Goal: Task Accomplishment & Management: Manage account settings

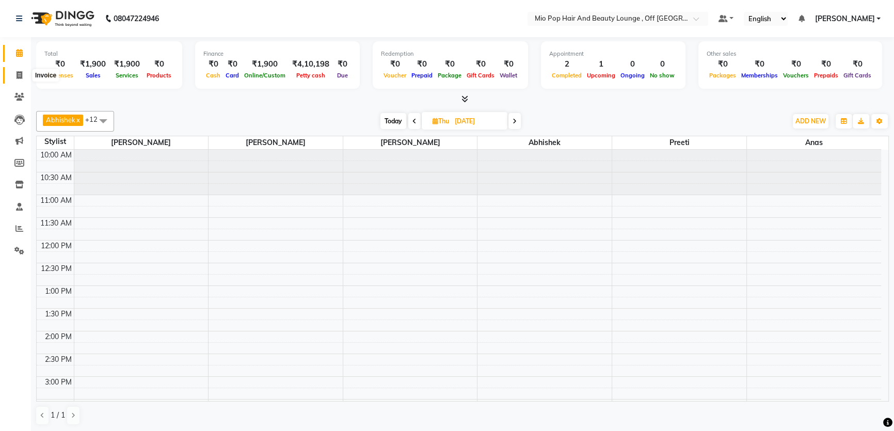
click at [20, 78] on icon at bounding box center [20, 75] width 6 height 8
select select "6567"
select select "service"
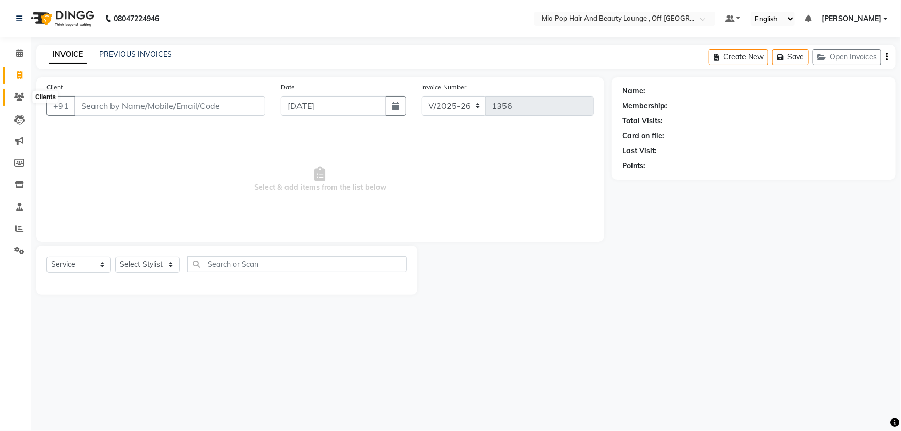
drag, startPoint x: 14, startPoint y: 98, endPoint x: 58, endPoint y: 99, distance: 43.9
click at [15, 98] on icon at bounding box center [19, 97] width 10 height 8
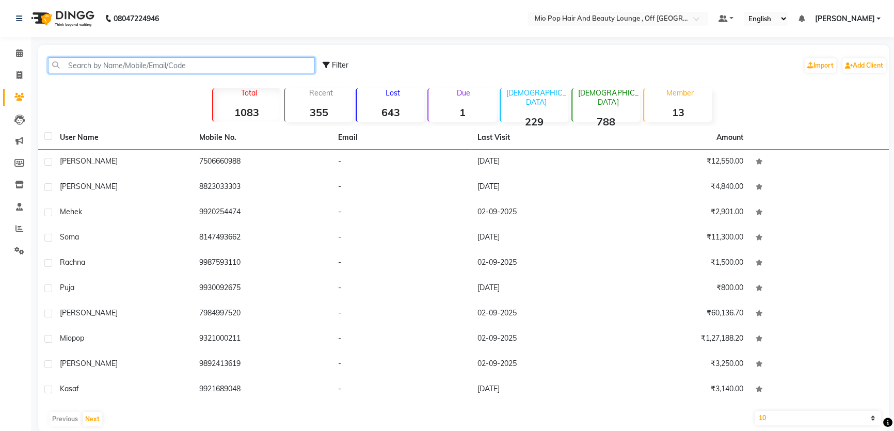
click at [112, 67] on input "text" at bounding box center [181, 65] width 267 height 16
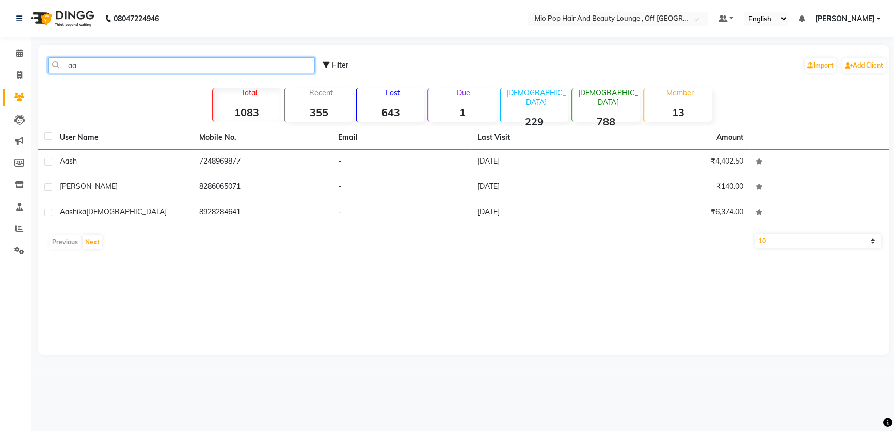
type input "a"
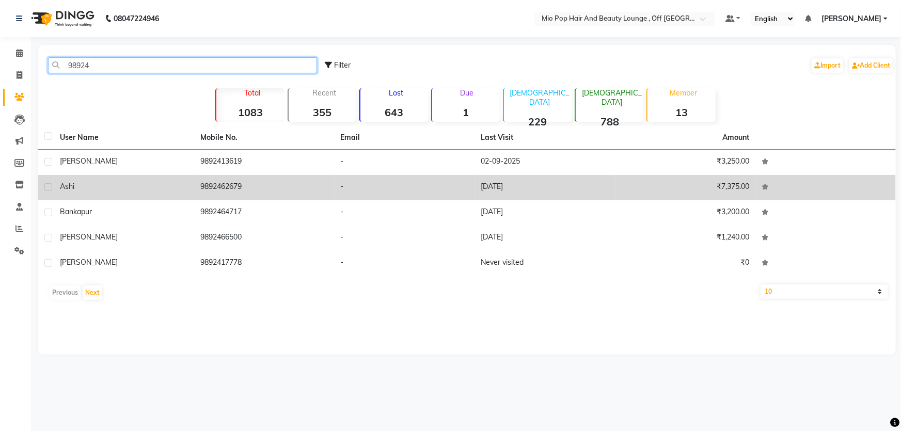
type input "98924"
click at [239, 191] on td "9892462679" at bounding box center [264, 187] width 140 height 25
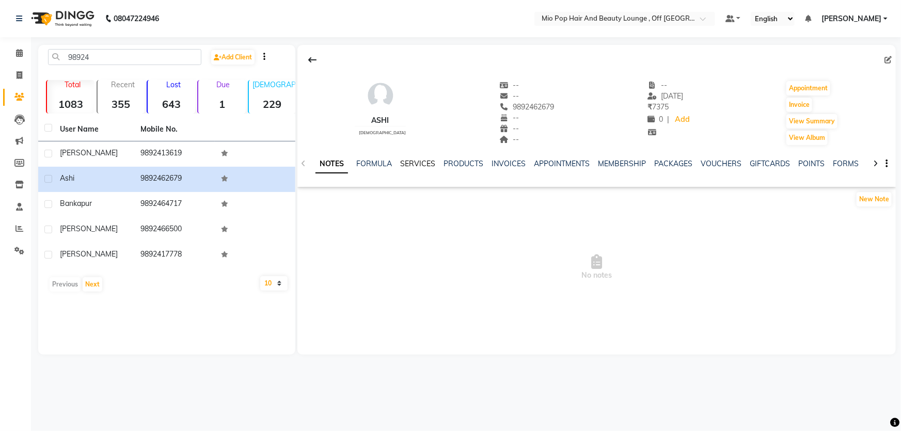
click at [421, 166] on link "SERVICES" at bounding box center [417, 163] width 35 height 9
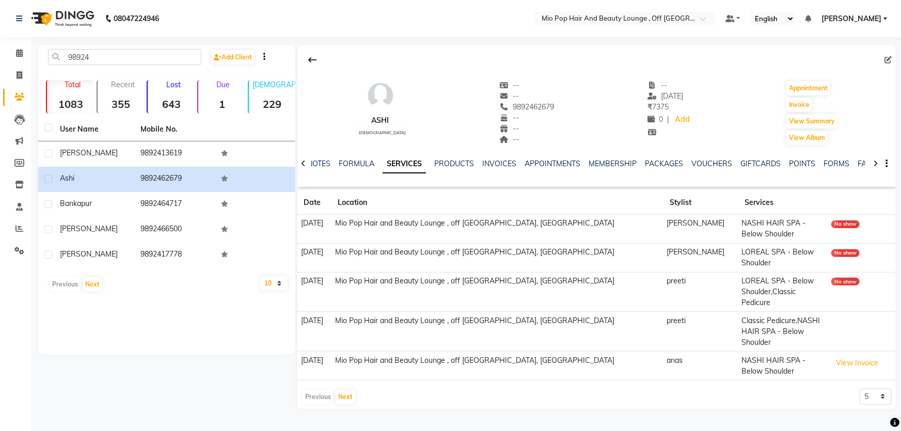
click at [801, 227] on td "NASHI HAIR SPA - Below Shoulder" at bounding box center [783, 229] width 90 height 29
click at [854, 355] on button "View Invoice" at bounding box center [857, 363] width 52 height 16
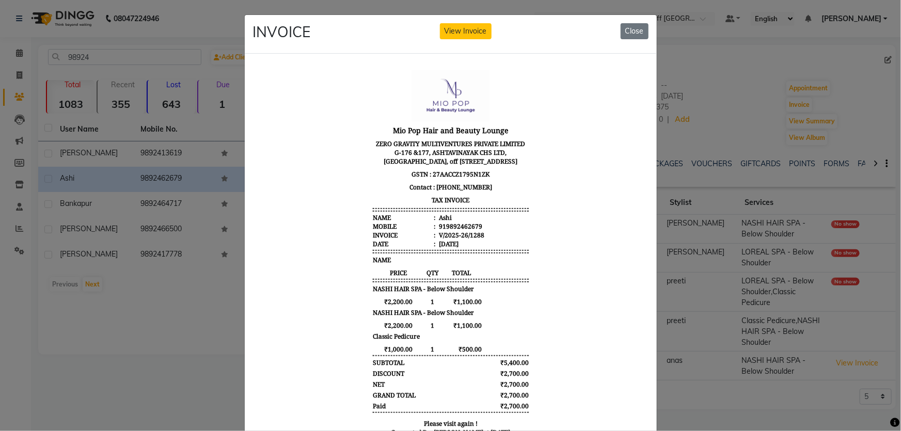
drag, startPoint x: 626, startPoint y: 39, endPoint x: 620, endPoint y: 30, distance: 10.3
click at [623, 34] on button "Close" at bounding box center [635, 31] width 28 height 16
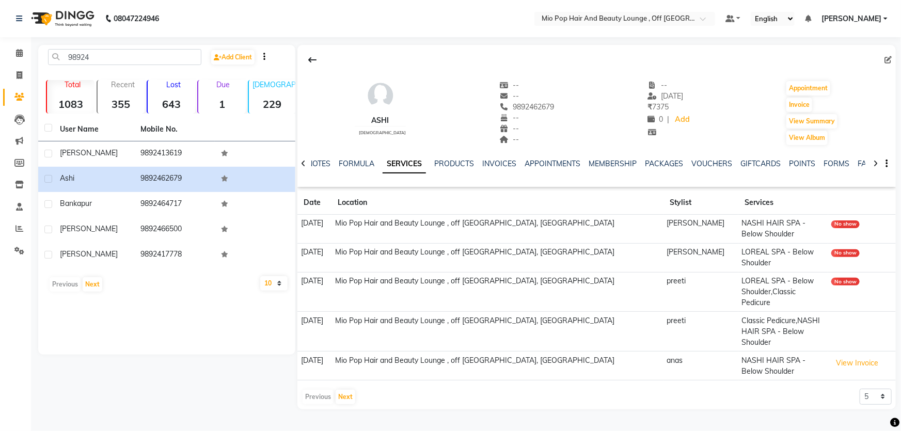
drag, startPoint x: 620, startPoint y: 30, endPoint x: 309, endPoint y: 115, distance: 322.7
click at [619, 30] on app-view-invoice-on-modal "INVOICE View Invoice Close" at bounding box center [451, 208] width 412 height 439
click at [20, 71] on icon at bounding box center [20, 75] width 6 height 8
select select "service"
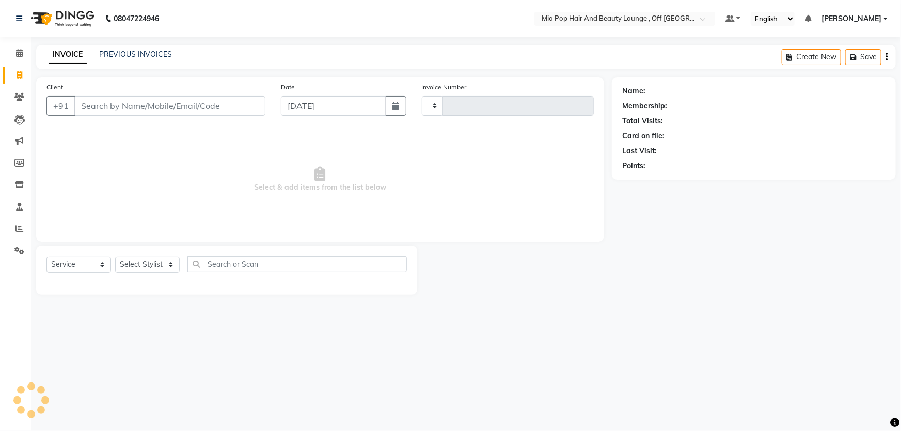
type input "1356"
select select "6567"
click at [114, 103] on input "Client" at bounding box center [169, 106] width 191 height 20
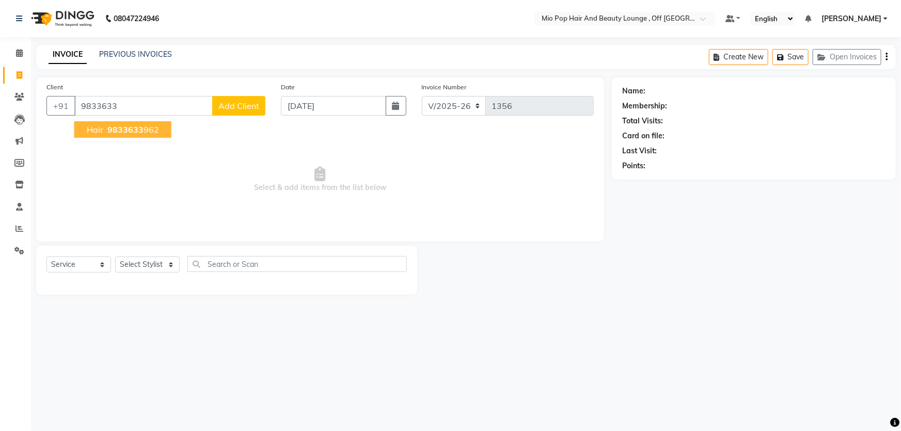
click at [146, 132] on ngb-highlight "9833633 962" at bounding box center [132, 129] width 54 height 10
type input "9833633962"
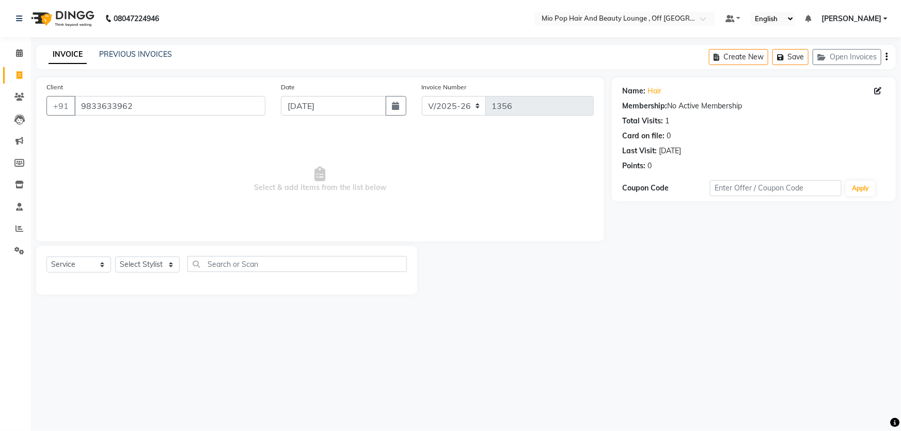
drag, startPoint x: 146, startPoint y: 253, endPoint x: 150, endPoint y: 263, distance: 10.6
click at [150, 260] on div "Select Service Product Membership Package Voucher Prepaid Gift Card Select Styl…" at bounding box center [226, 270] width 381 height 49
click at [150, 263] on select "Select Stylist Abhishek anas Malcolm Fernandes Meera Kikani Mohd Haroon preeti …" at bounding box center [147, 265] width 65 height 16
select select "70076"
click at [115, 257] on select "Select Stylist Abhishek anas Malcolm Fernandes Meera Kikani Mohd Haroon preeti …" at bounding box center [147, 265] width 65 height 16
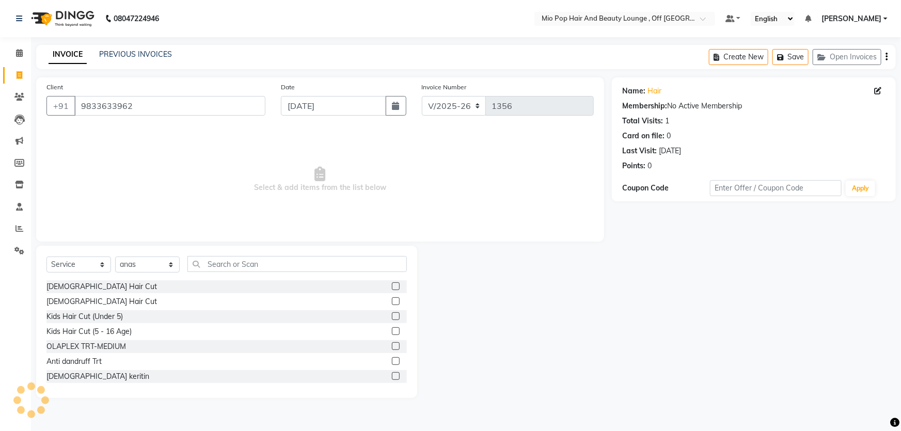
click at [392, 302] on label at bounding box center [396, 301] width 8 height 8
click at [392, 302] on input "checkbox" at bounding box center [395, 301] width 7 height 7
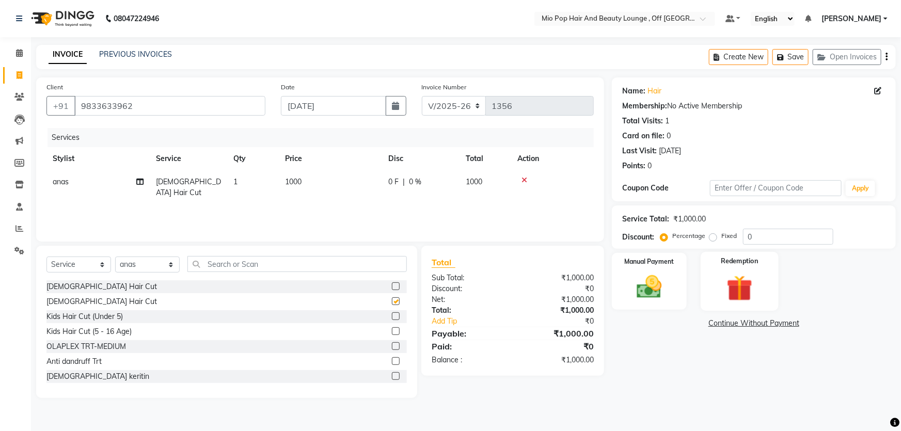
checkbox input "false"
click at [782, 228] on div "Service Total: ₹1,000.00 Discount: Percentage Fixed 0" at bounding box center [753, 227] width 263 height 35
type input "50"
drag, startPoint x: 635, startPoint y: 315, endPoint x: 638, endPoint y: 310, distance: 6.0
click at [635, 315] on div "Name: Hair Membership: No Active Membership Total Visits: 1 Card on file: 0 Las…" at bounding box center [758, 237] width 292 height 321
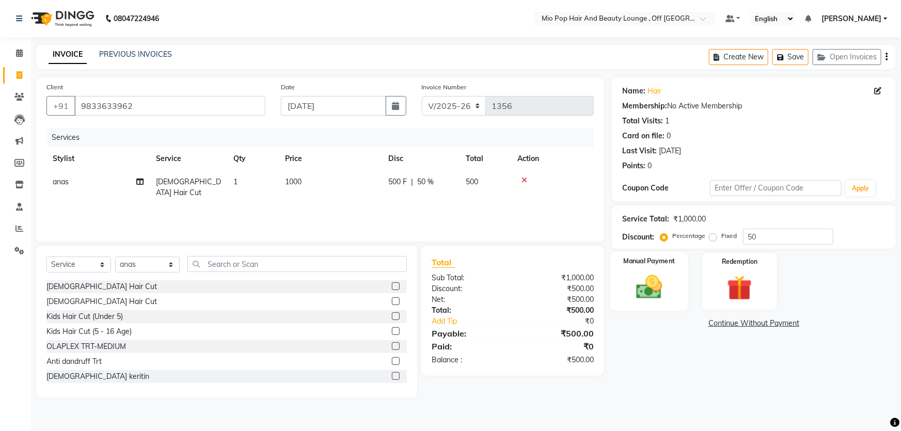
click at [640, 306] on div "Manual Payment" at bounding box center [649, 281] width 78 height 59
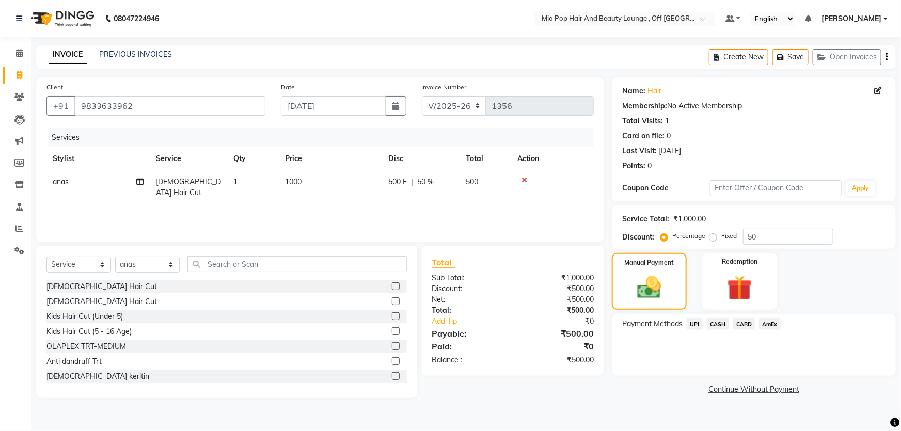
click at [724, 327] on span "CASH" at bounding box center [718, 324] width 22 height 12
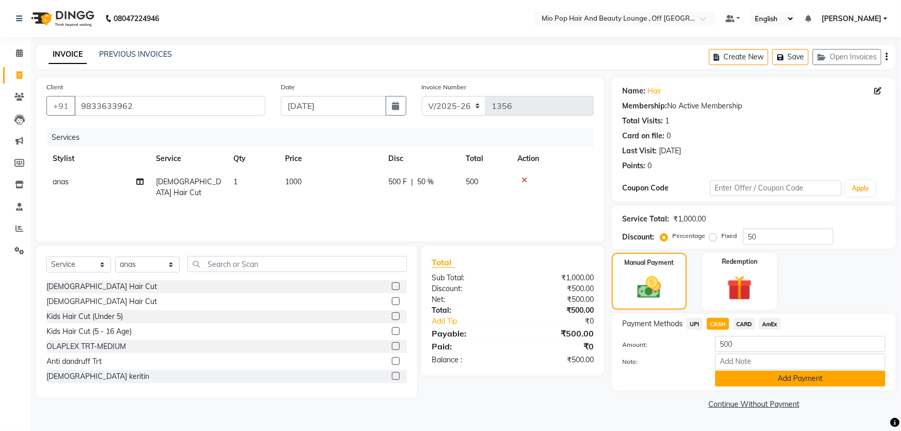
click at [780, 383] on button "Add Payment" at bounding box center [800, 379] width 170 height 16
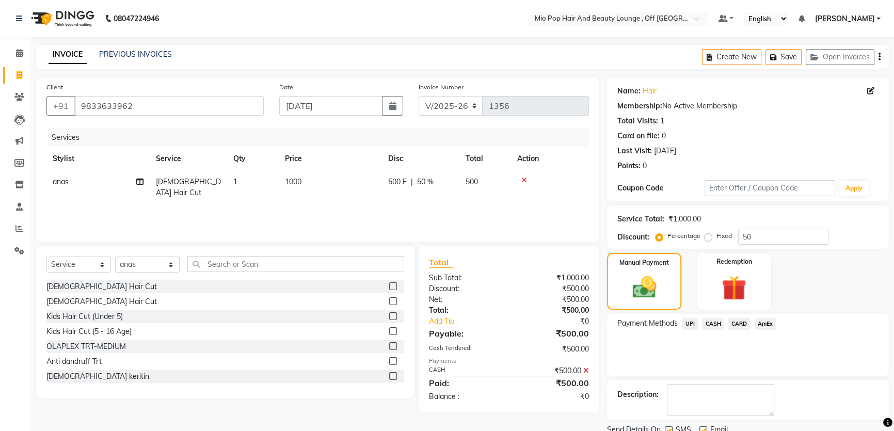
scroll to position [39, 0]
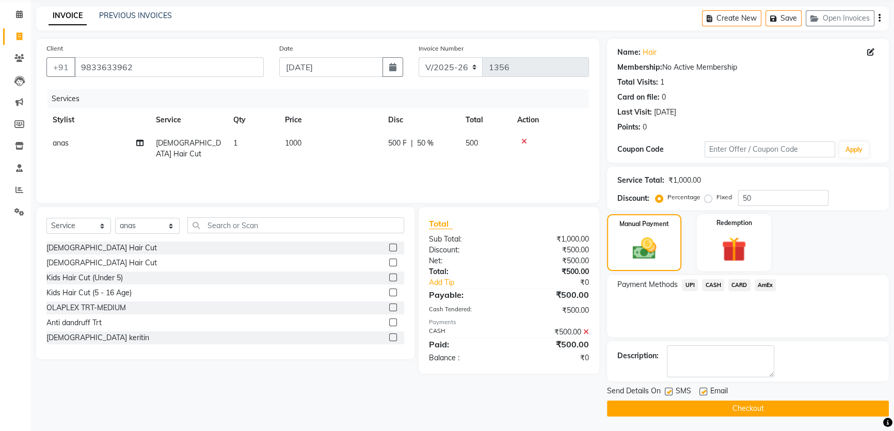
click at [790, 410] on button "Checkout" at bounding box center [748, 409] width 282 height 16
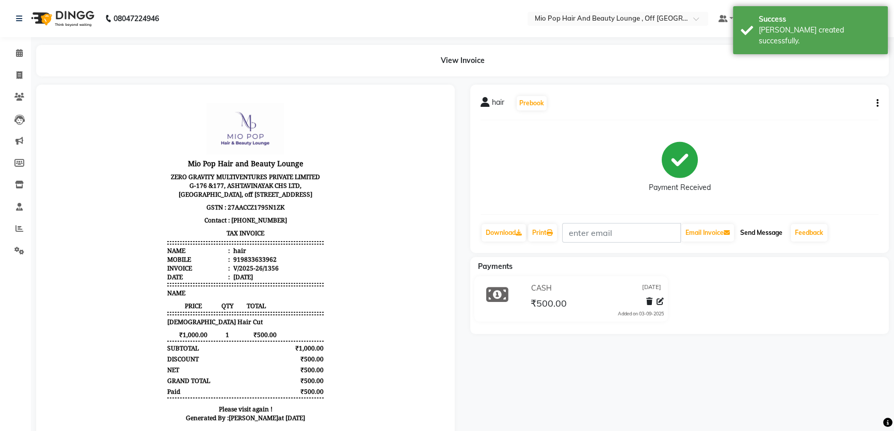
click at [755, 234] on button "Send Message" at bounding box center [761, 233] width 51 height 18
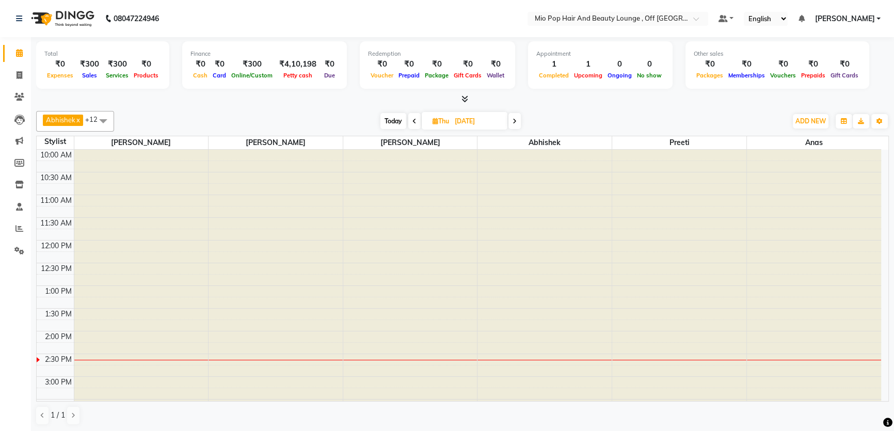
click at [522, 128] on div "[DATE] [DATE]" at bounding box center [451, 121] width 143 height 15
click at [516, 122] on icon at bounding box center [515, 121] width 4 height 6
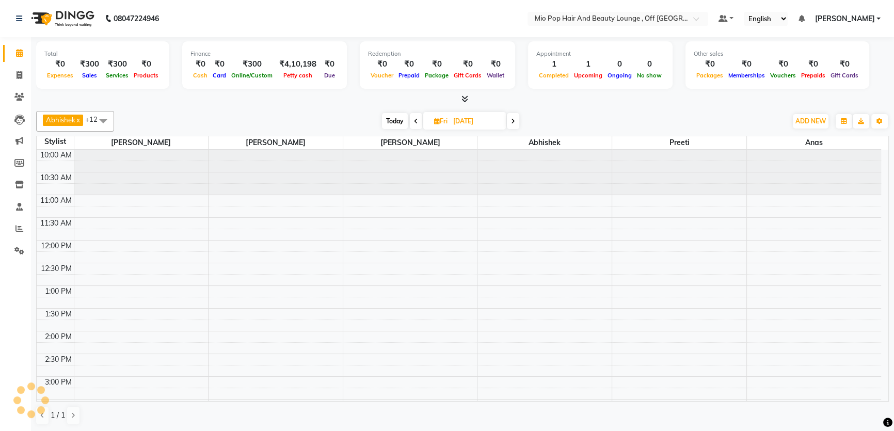
scroll to position [181, 0]
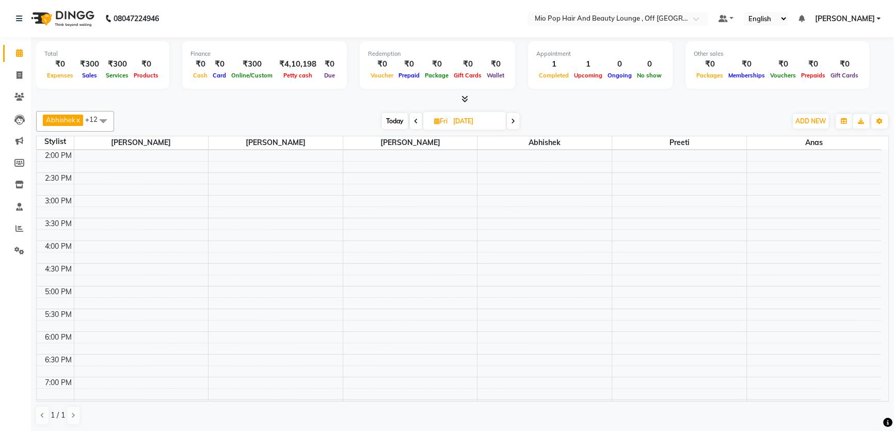
click at [413, 121] on span at bounding box center [416, 121] width 12 height 16
type input "[DATE]"
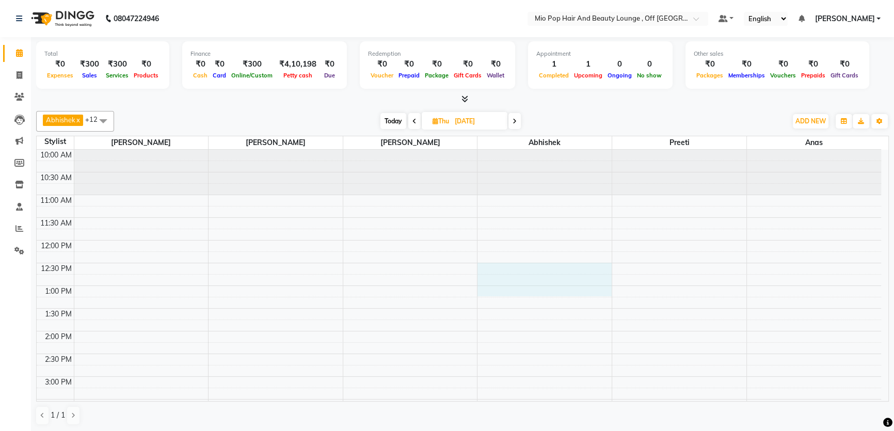
drag, startPoint x: 505, startPoint y: 292, endPoint x: 413, endPoint y: 252, distance: 100.1
click at [413, 252] on tbody "10:00 AM 10:30 AM 11:00 AM 11:30 AM 12:00 PM 12:30 PM 1:00 PM 1:30 PM 2:00 PM 2…" at bounding box center [459, 422] width 845 height 545
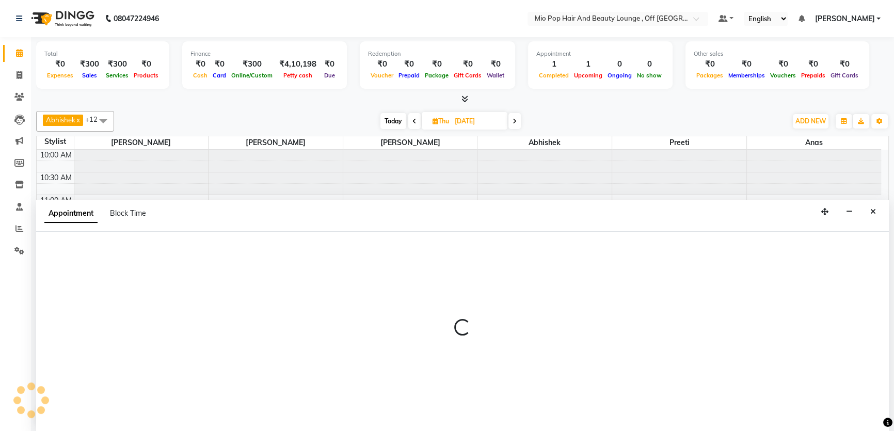
select select "57649"
select select "735"
select select "tentative"
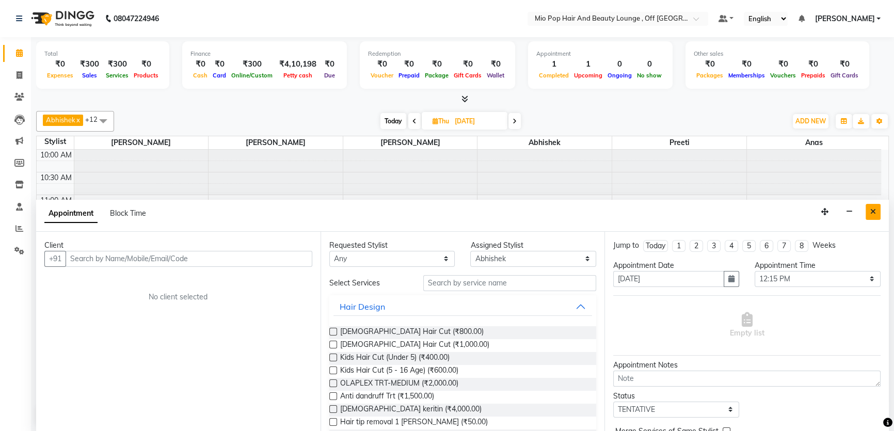
click at [879, 216] on button "Close" at bounding box center [873, 212] width 15 height 16
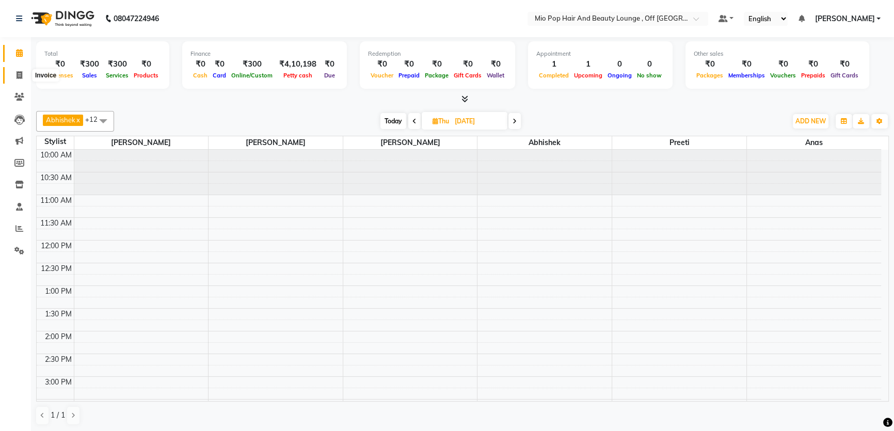
click at [13, 76] on span at bounding box center [19, 76] width 18 height 12
select select "6567"
select select "service"
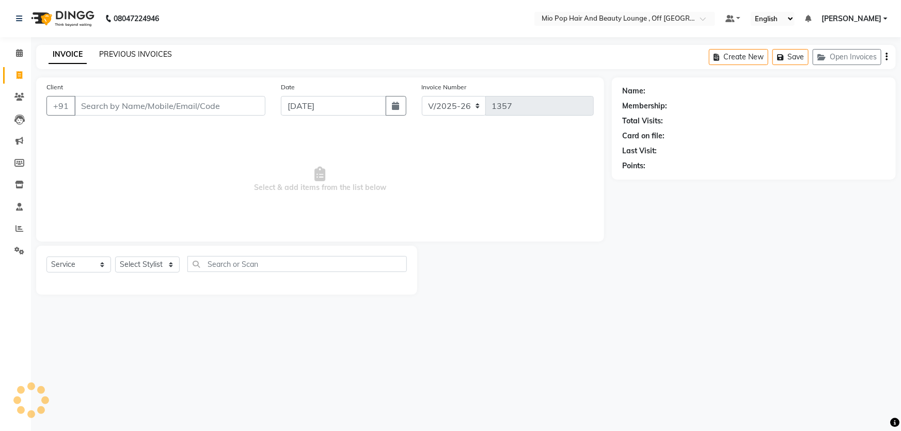
click at [124, 56] on link "PREVIOUS INVOICES" at bounding box center [135, 54] width 73 height 9
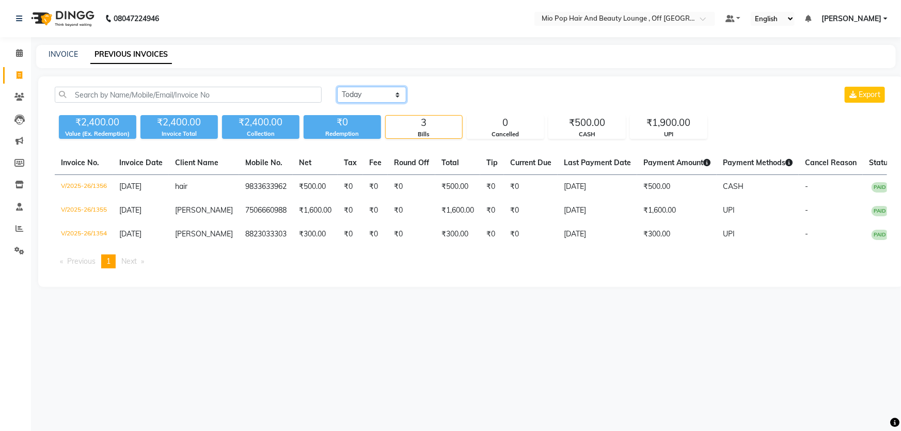
click at [374, 89] on select "[DATE] [DATE] Custom Range" at bounding box center [371, 95] width 69 height 16
select select "range"
click at [337, 87] on select "[DATE] [DATE] Custom Range" at bounding box center [371, 95] width 69 height 16
click at [452, 97] on input "[DATE]" at bounding box center [456, 95] width 72 height 14
select select "9"
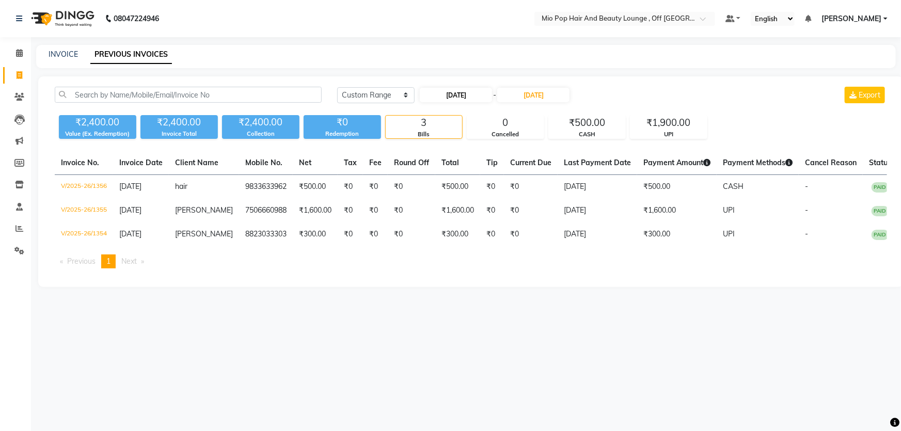
select select "2025"
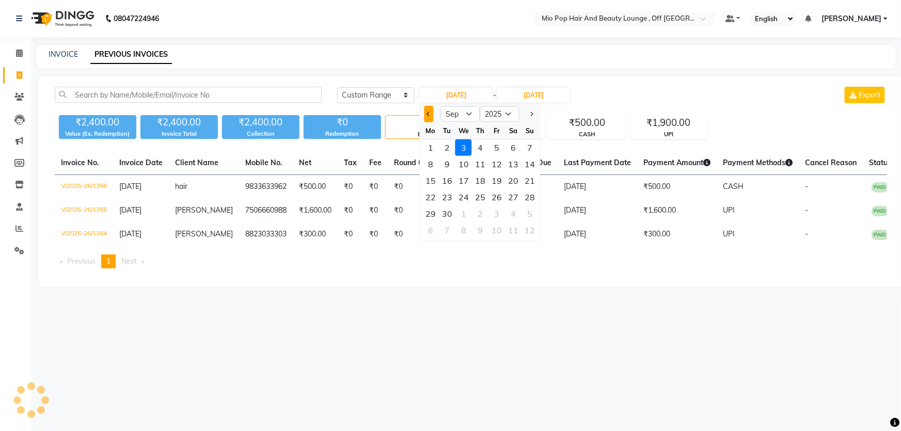
click at [429, 115] on span "Previous month" at bounding box center [429, 114] width 4 height 4
select select "8"
click at [431, 213] on div "25" at bounding box center [430, 214] width 17 height 17
type input "[DATE]"
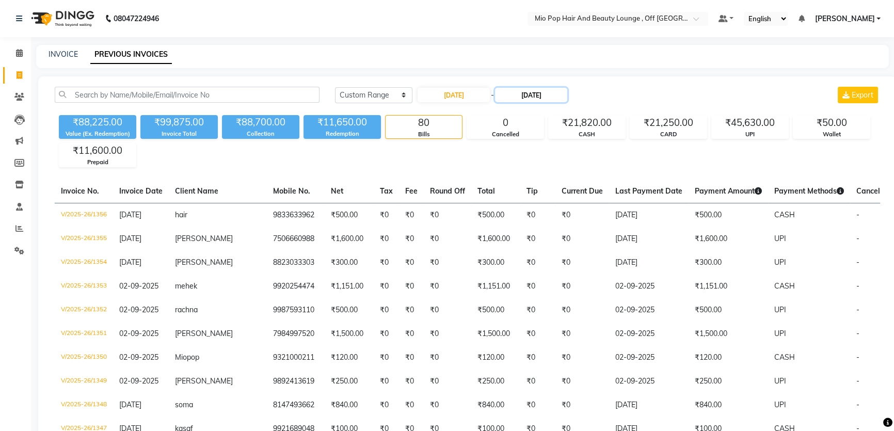
click at [525, 93] on input "[DATE]" at bounding box center [531, 95] width 72 height 14
select select "9"
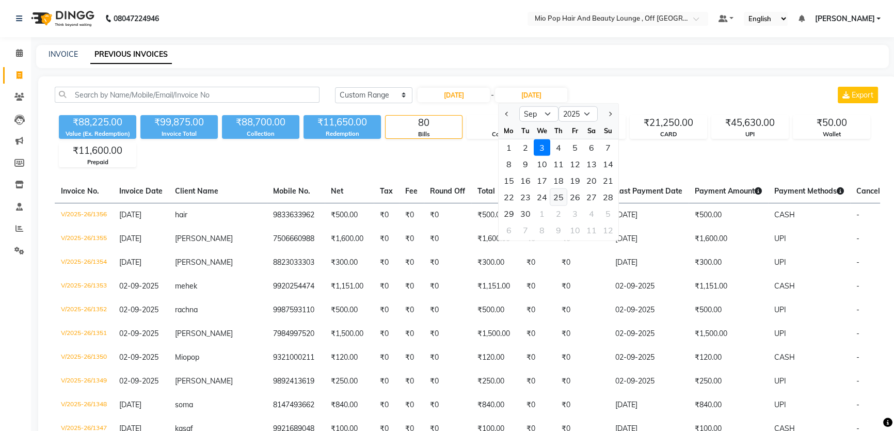
click at [558, 201] on div "25" at bounding box center [558, 197] width 17 height 17
type input "[DATE]"
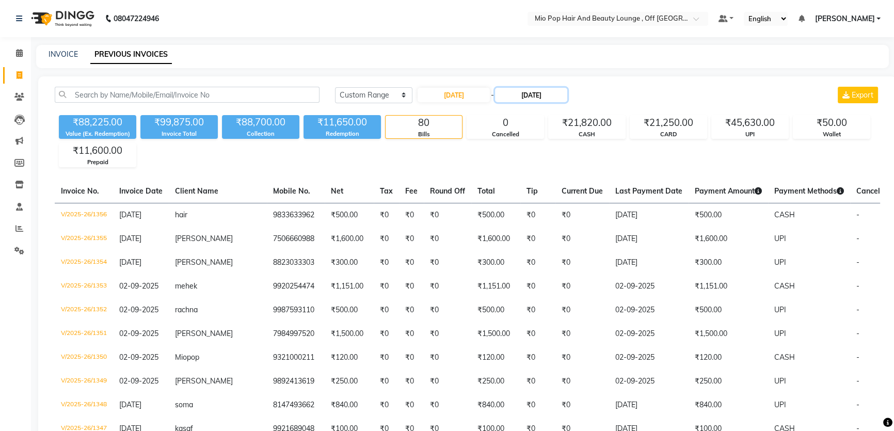
click at [522, 92] on input "25-09-2025" at bounding box center [531, 95] width 72 height 14
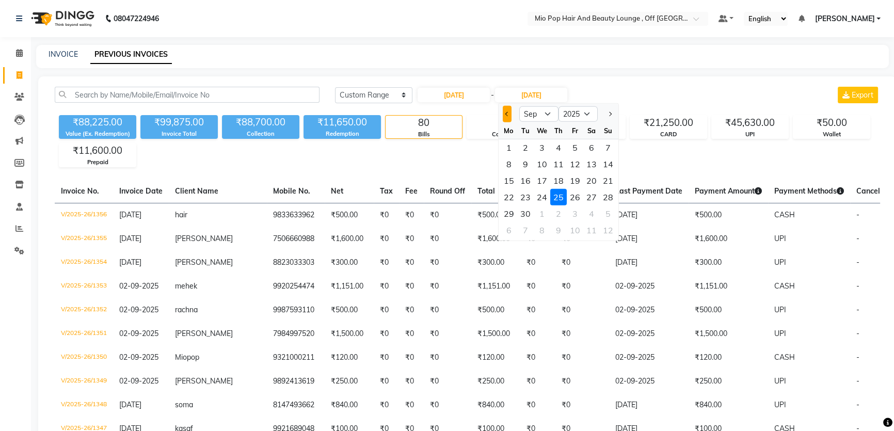
click at [506, 113] on span "Previous month" at bounding box center [508, 114] width 4 height 4
select select "8"
click at [511, 214] on div "25" at bounding box center [509, 214] width 17 height 17
type input "25-08-2025"
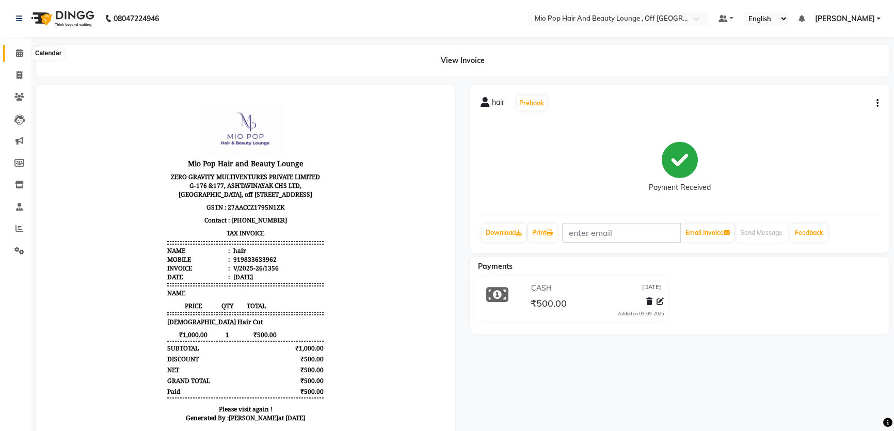
click at [16, 52] on icon at bounding box center [19, 53] width 7 height 8
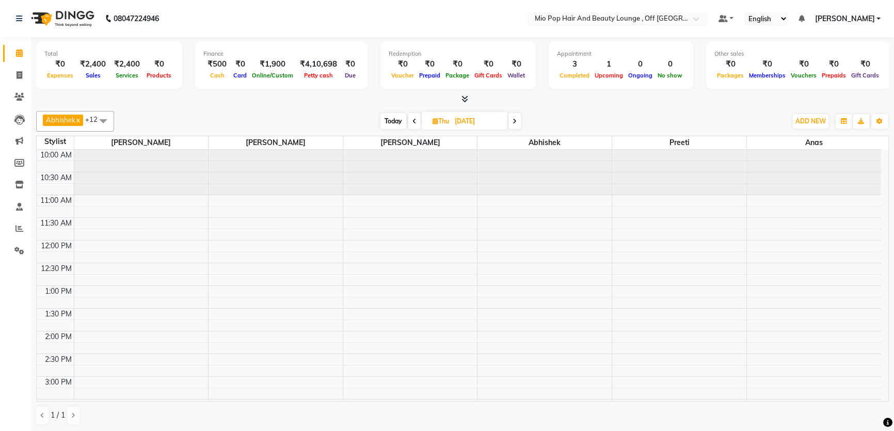
click at [511, 121] on span at bounding box center [515, 121] width 12 height 16
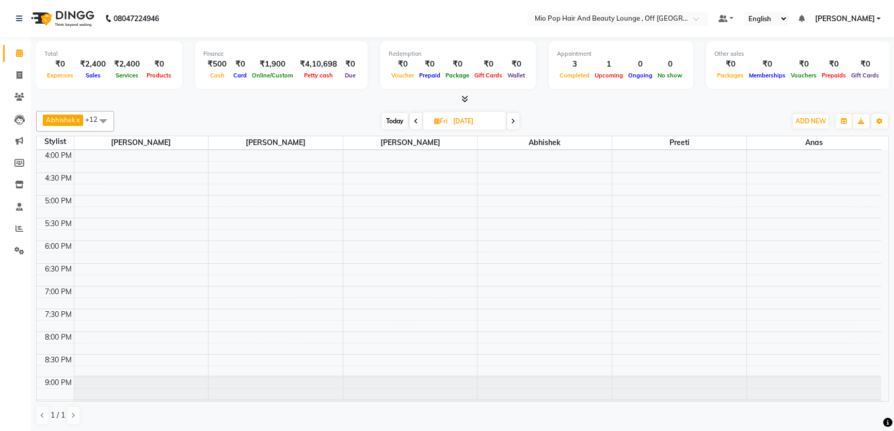
click at [417, 118] on icon at bounding box center [416, 121] width 4 height 6
type input "[DATE]"
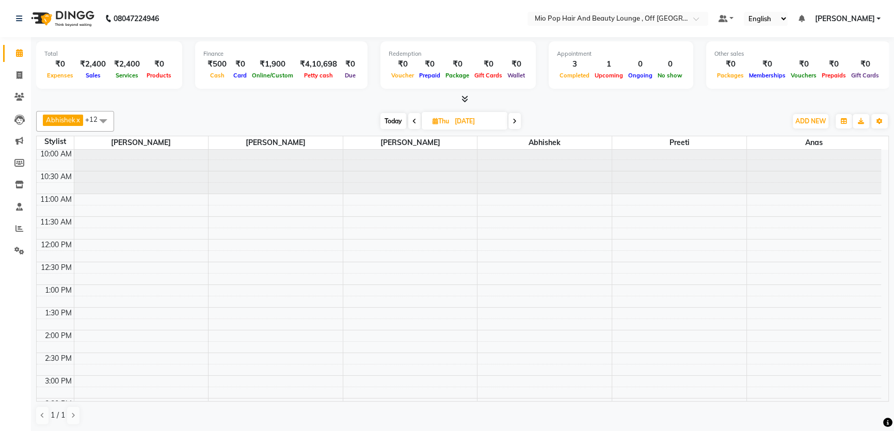
scroll to position [0, 0]
click at [775, 291] on div "10:00 AM 10:30 AM 11:00 AM 11:30 AM 12:00 PM 12:30 PM 1:00 PM 1:30 PM 2:00 PM 2…" at bounding box center [459, 422] width 845 height 545
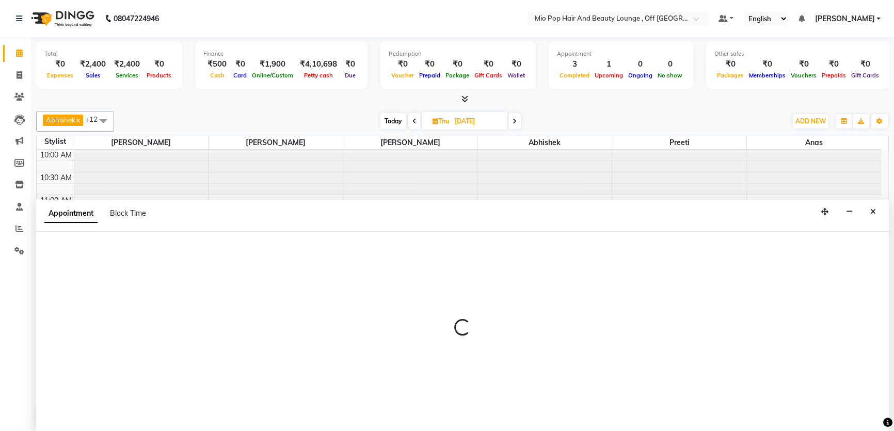
select select "70076"
select select "780"
select select "tentative"
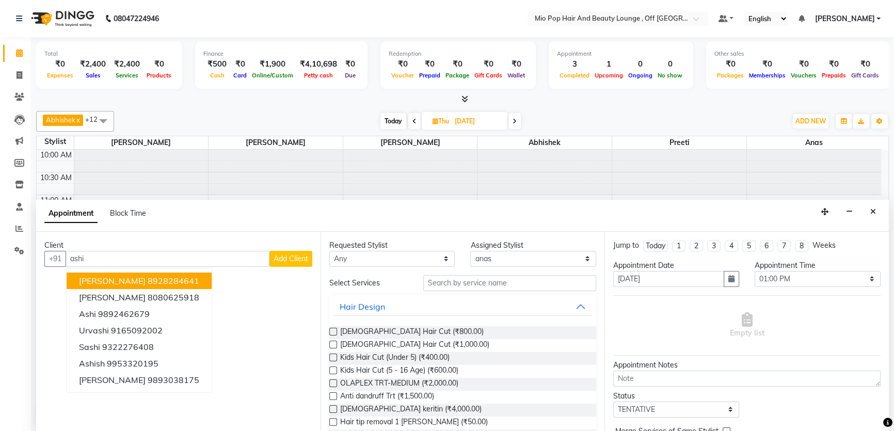
click at [72, 258] on input "ashi" at bounding box center [168, 259] width 204 height 16
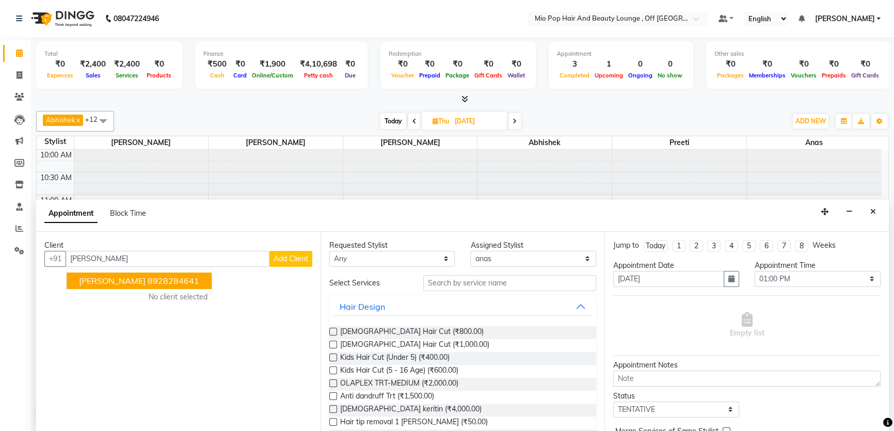
click at [148, 279] on ngb-highlight "8928284641" at bounding box center [174, 281] width 52 height 10
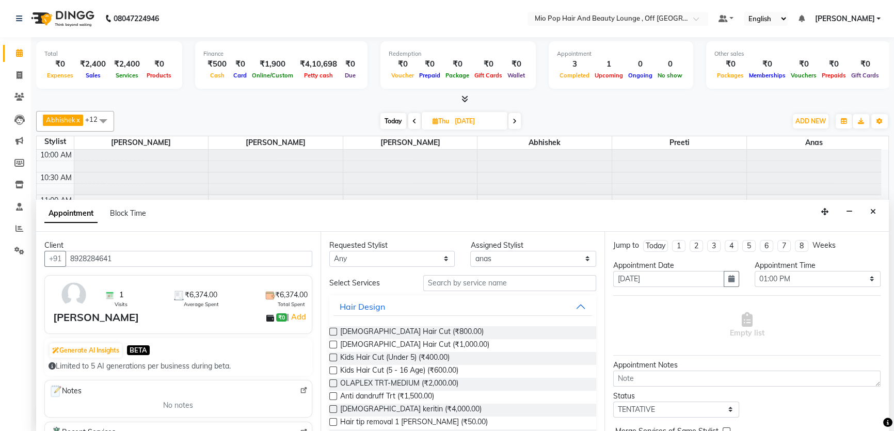
type input "8928284641"
click at [456, 285] on input "text" at bounding box center [509, 283] width 173 height 16
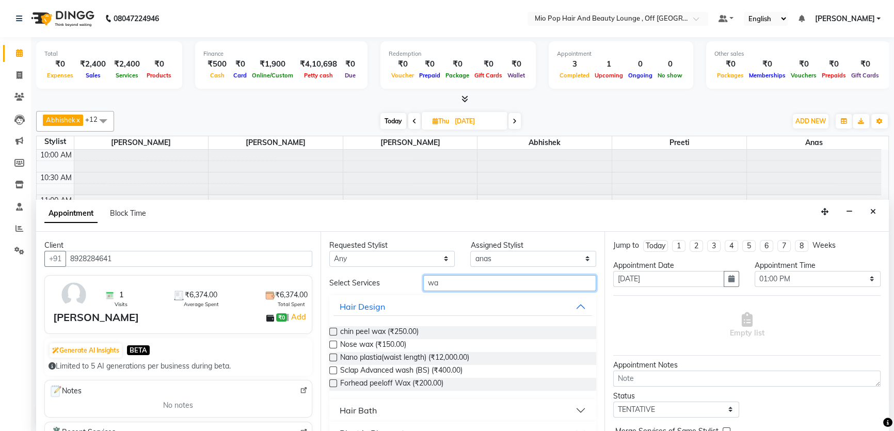
type input "wa"
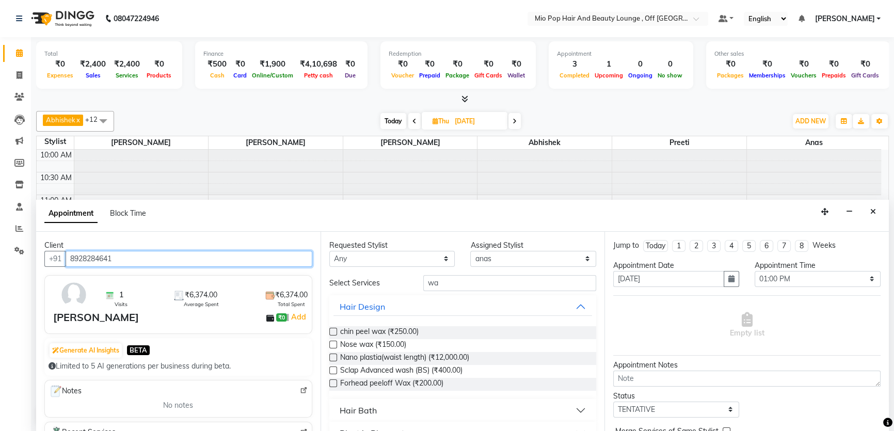
click at [117, 254] on input "8928284641" at bounding box center [189, 259] width 247 height 16
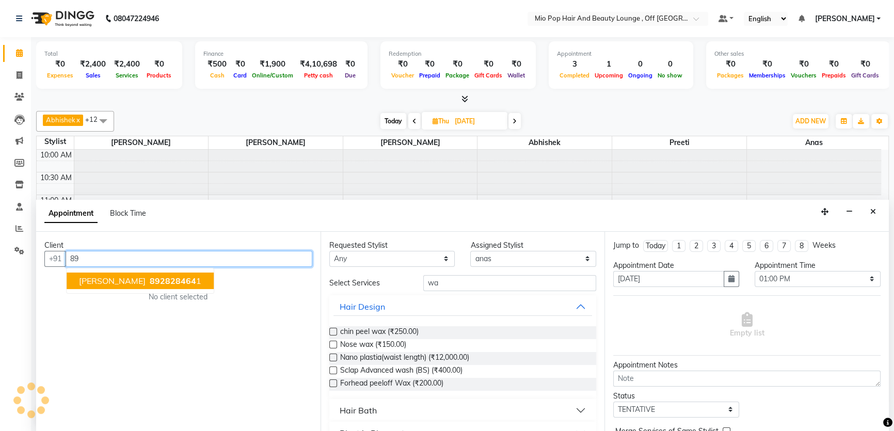
type input "8"
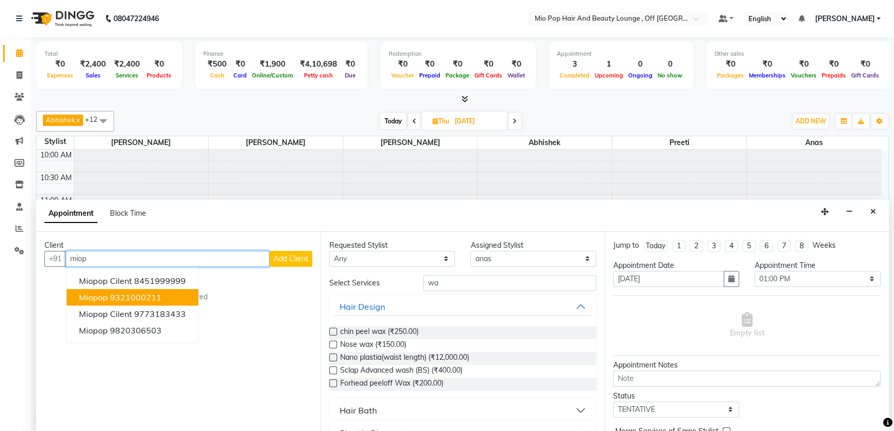
drag, startPoint x: 143, startPoint y: 296, endPoint x: 186, endPoint y: 297, distance: 42.9
click at [161, 297] on button "Miopop 9321000211" at bounding box center [133, 297] width 132 height 17
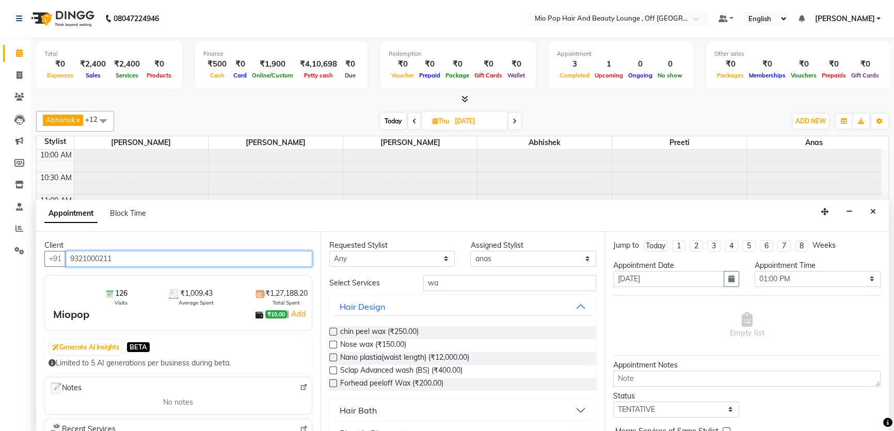
type input "9321000211"
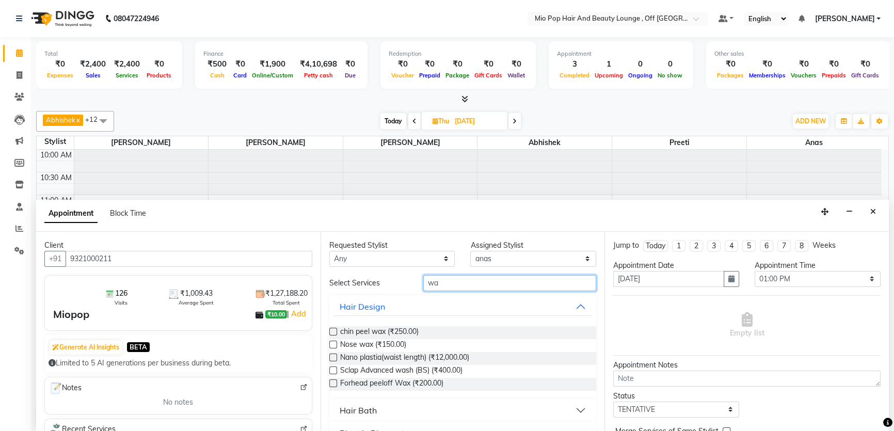
click at [454, 283] on input "wa" at bounding box center [509, 283] width 173 height 16
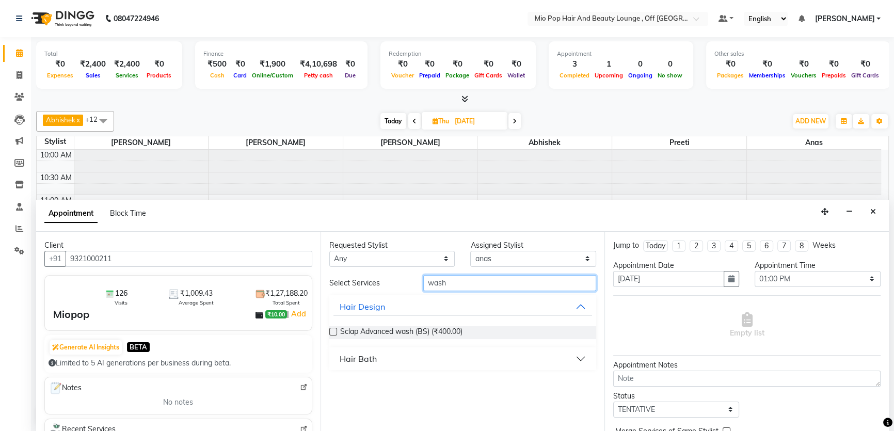
type input "wash"
click at [433, 355] on button "Hair Bath" at bounding box center [463, 359] width 259 height 19
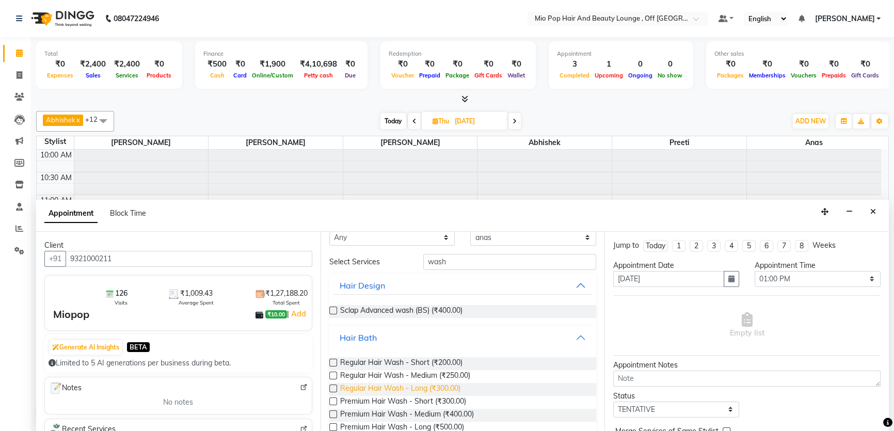
scroll to position [40, 0]
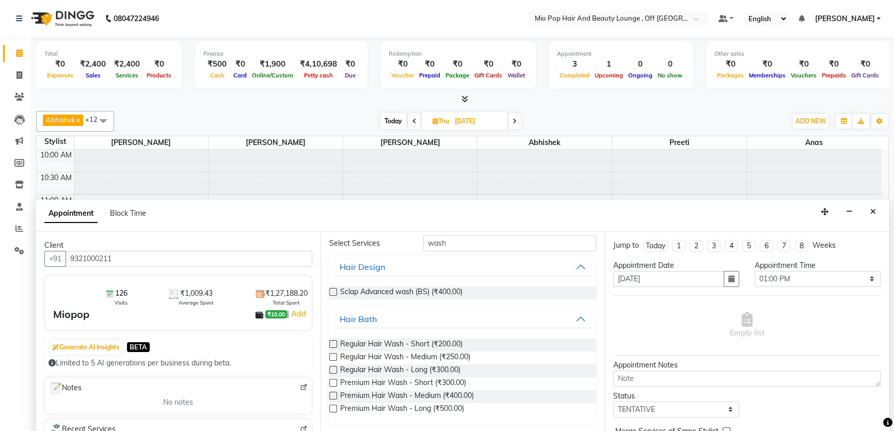
click at [335, 382] on label at bounding box center [333, 383] width 8 height 8
click at [335, 382] on input "checkbox" at bounding box center [332, 384] width 7 height 7
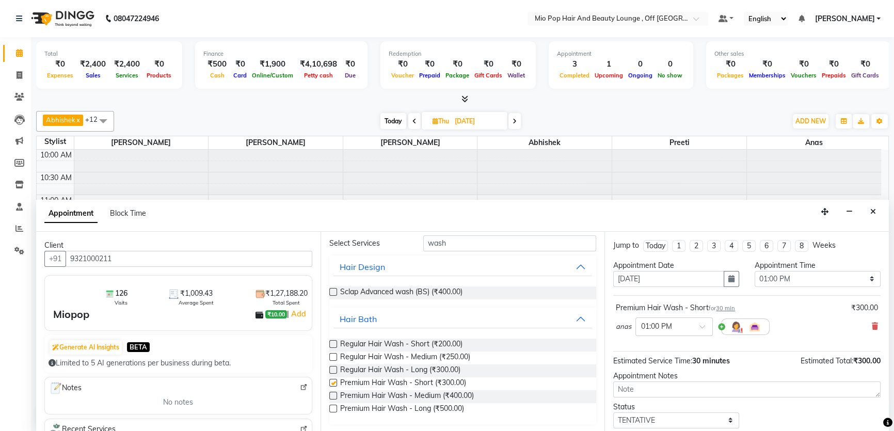
checkbox input "false"
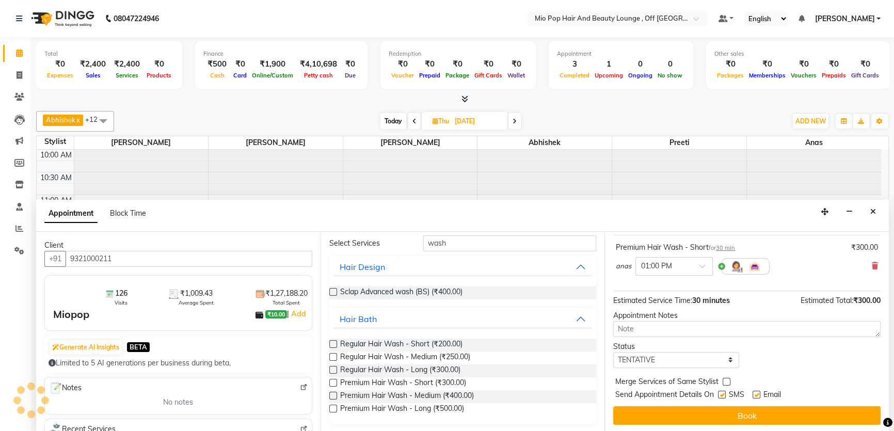
scroll to position [61, 0]
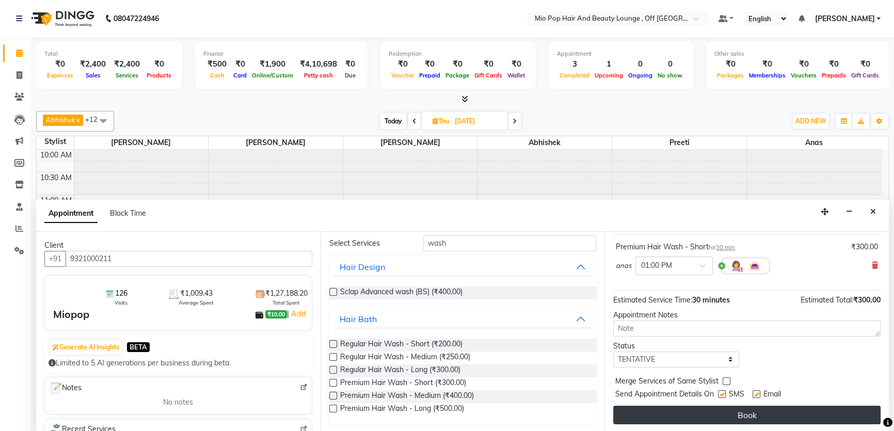
click at [752, 409] on button "Book" at bounding box center [746, 415] width 267 height 19
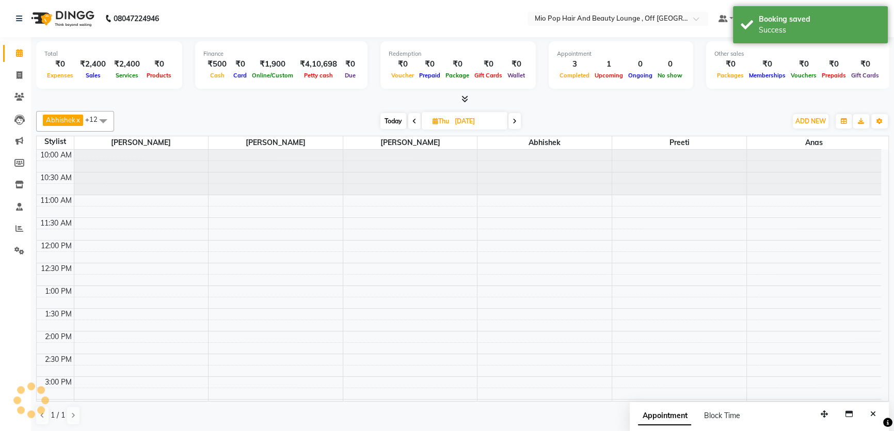
scroll to position [0, 0]
click at [416, 122] on span at bounding box center [414, 121] width 12 height 16
type input "[DATE]"
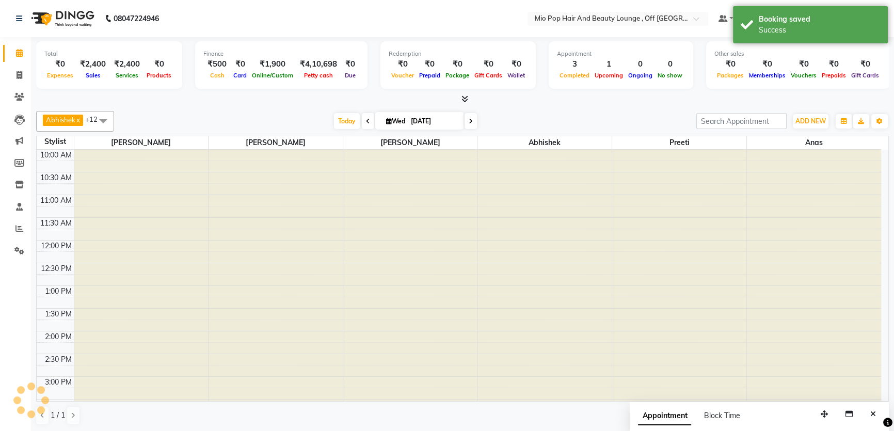
scroll to position [272, 0]
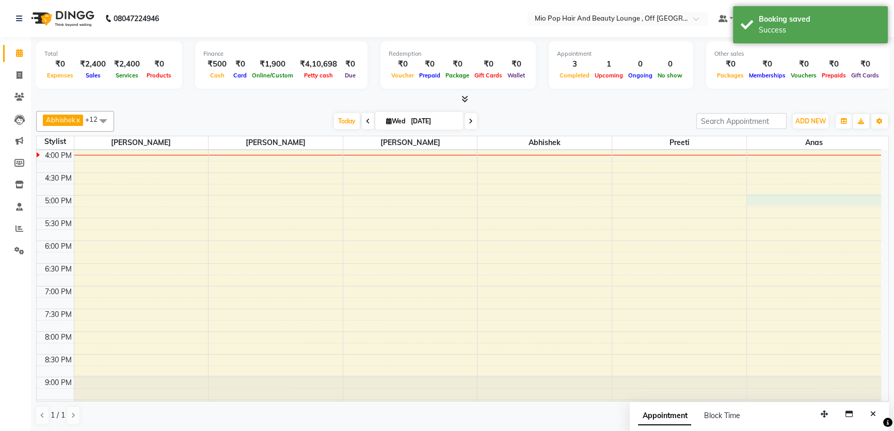
click at [814, 195] on div "10:00 AM 10:30 AM 11:00 AM 11:30 AM 12:00 PM 12:30 PM 1:00 PM 1:30 PM 2:00 PM 2…" at bounding box center [459, 150] width 845 height 545
select select "70076"
select select "1020"
select select "tentative"
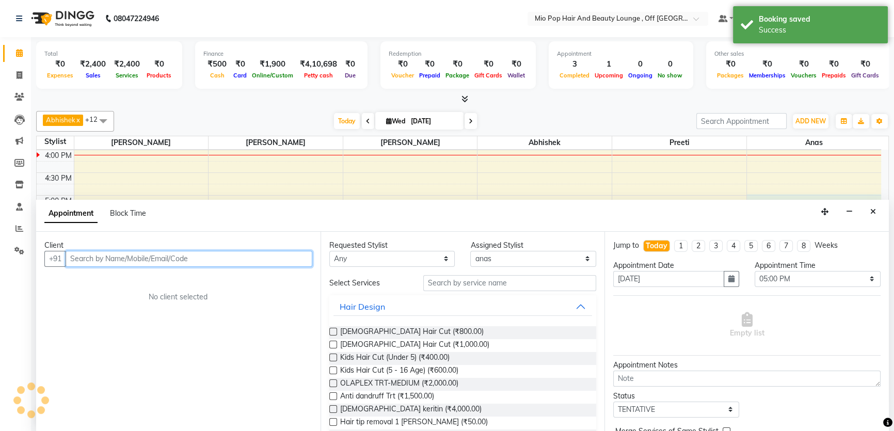
scroll to position [0, 0]
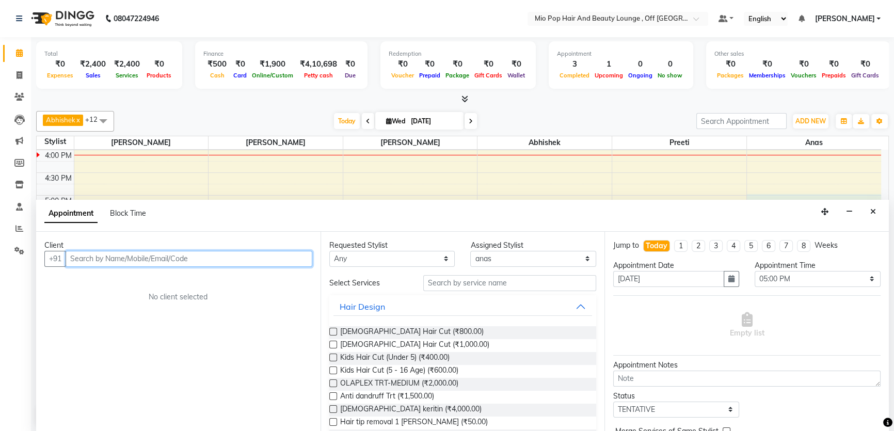
click at [177, 263] on input "text" at bounding box center [189, 259] width 247 height 16
type input "w"
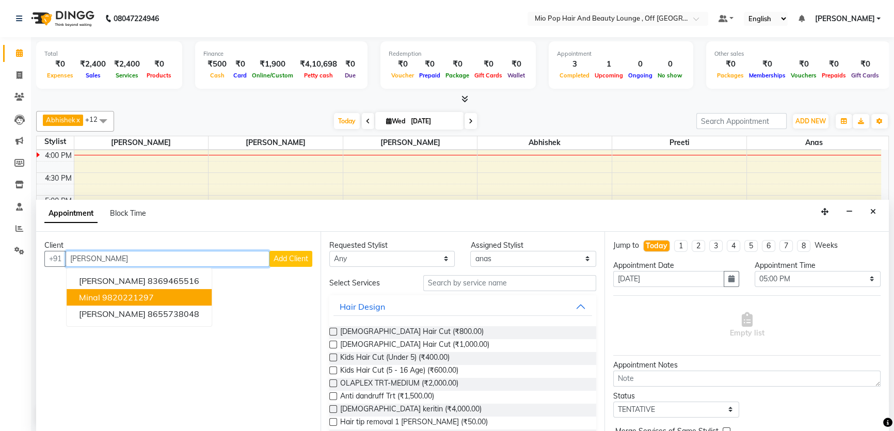
click at [133, 293] on ngb-highlight "9820221297" at bounding box center [128, 297] width 52 height 10
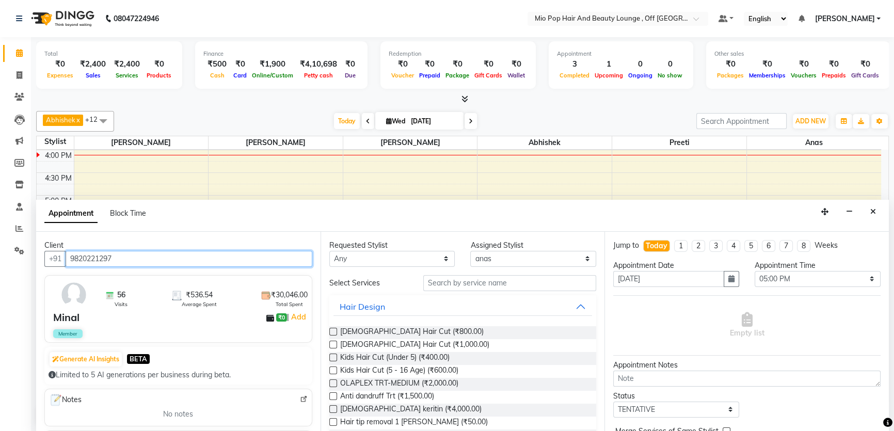
type input "9820221297"
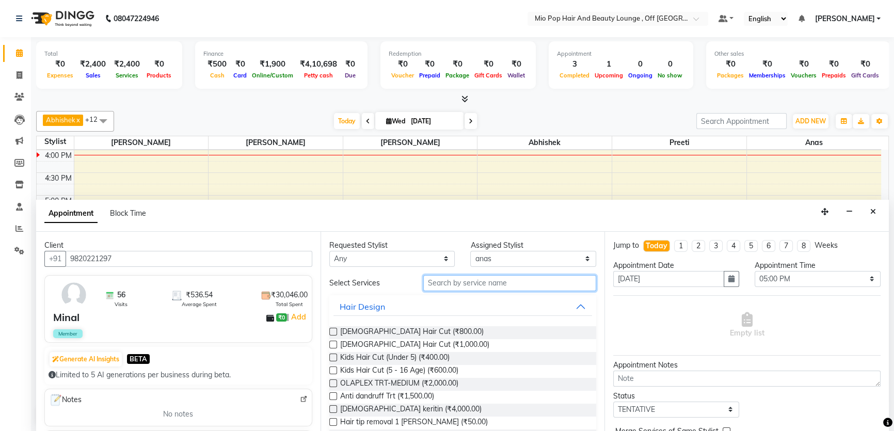
click at [480, 285] on input "text" at bounding box center [509, 283] width 173 height 16
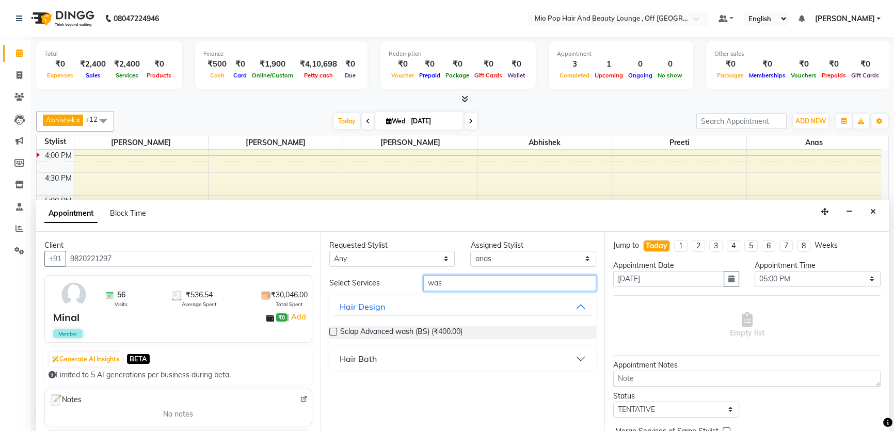
type input "was"
click at [357, 354] on div "Hair Bath" at bounding box center [358, 359] width 37 height 12
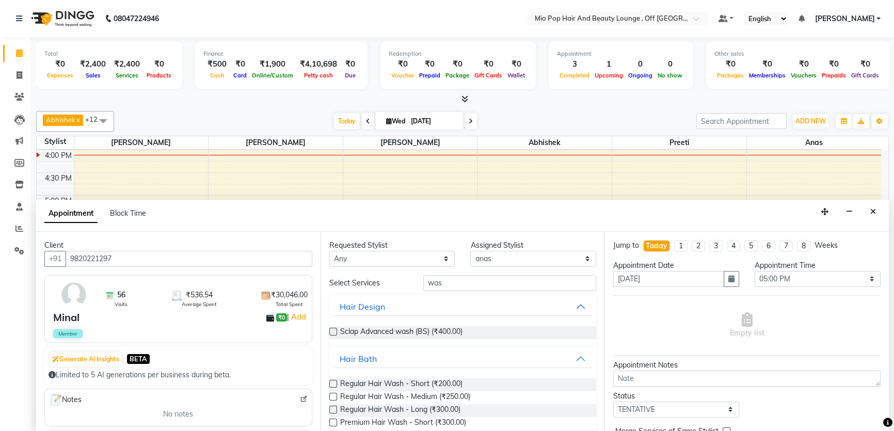
click at [330, 398] on label at bounding box center [333, 397] width 8 height 8
click at [330, 398] on input "checkbox" at bounding box center [332, 398] width 7 height 7
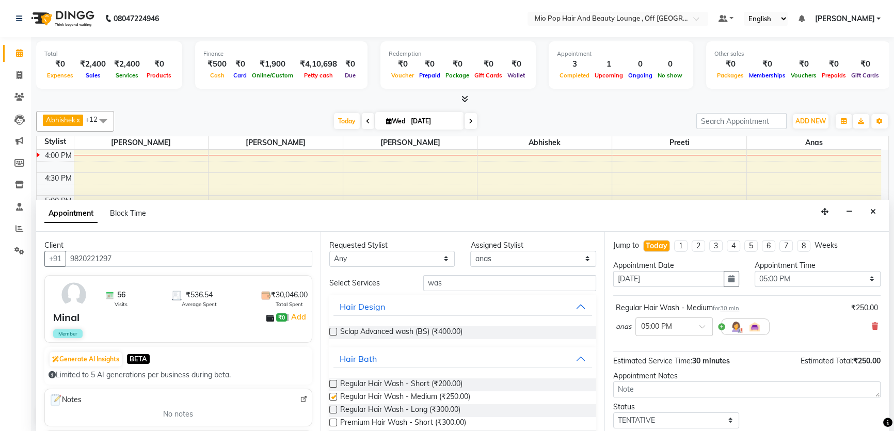
checkbox input "false"
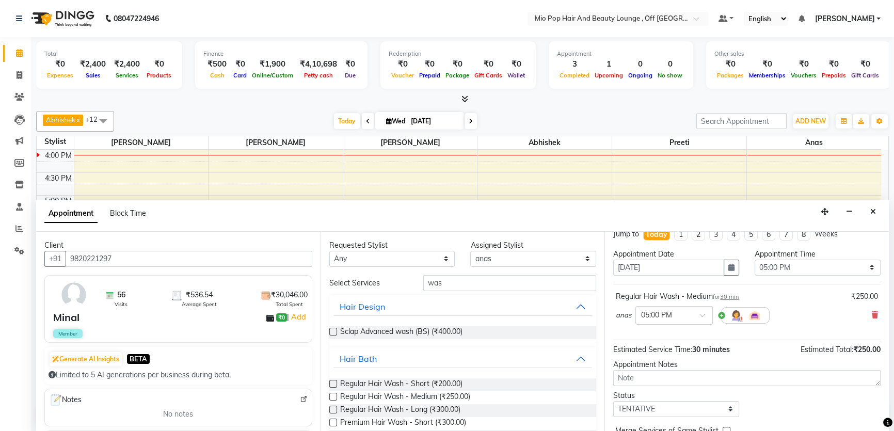
scroll to position [61, 0]
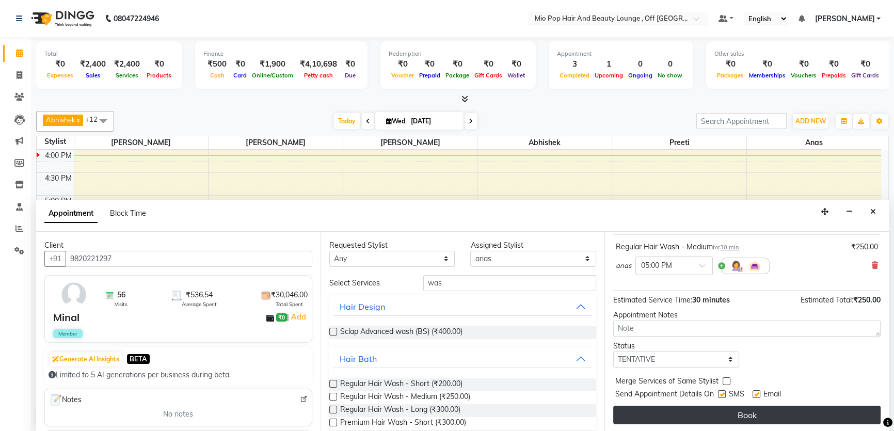
click at [739, 408] on button "Book" at bounding box center [746, 415] width 267 height 19
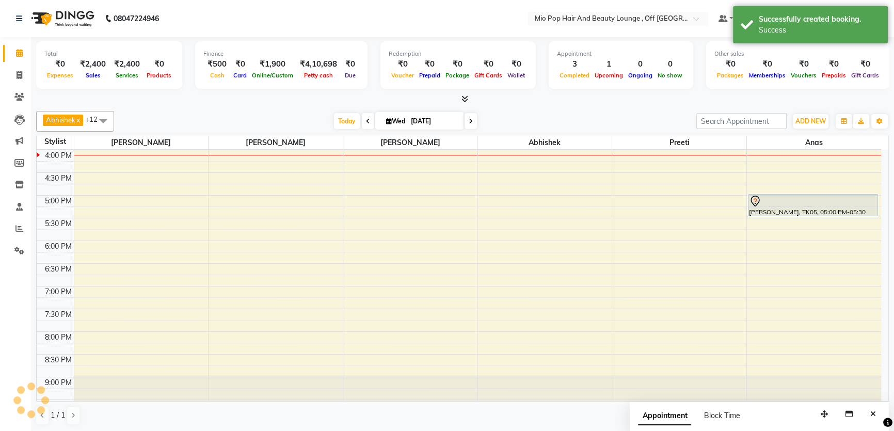
scroll to position [0, 0]
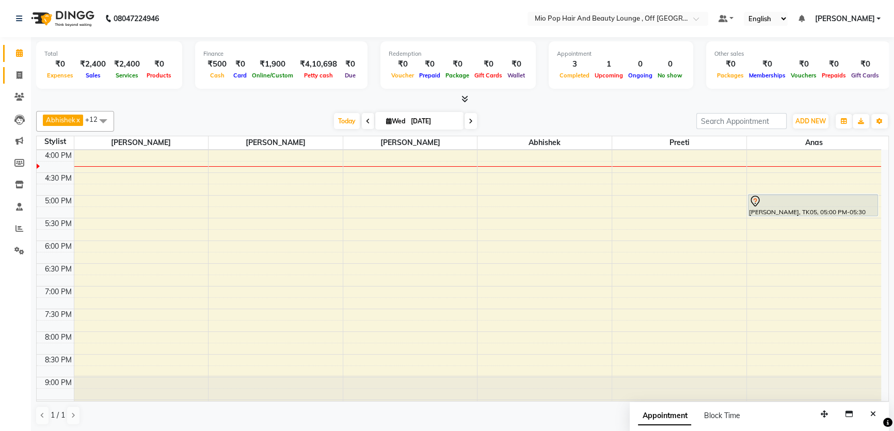
click at [8, 77] on link "Invoice" at bounding box center [15, 75] width 25 height 17
select select "6567"
select select "service"
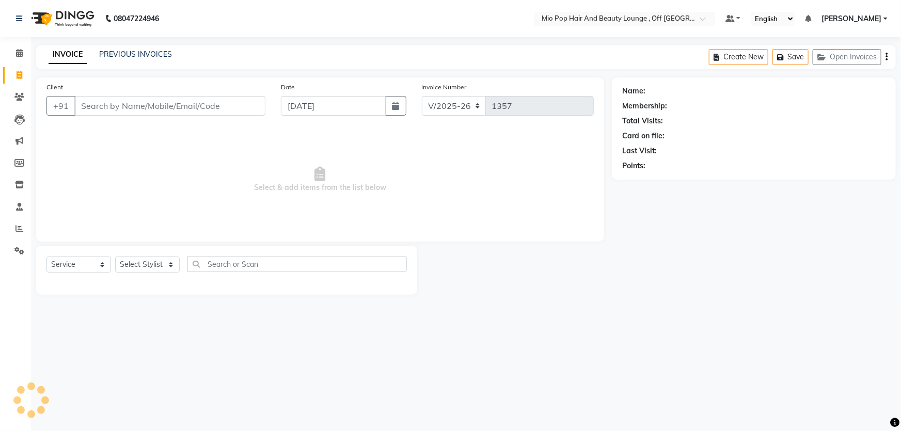
click at [122, 61] on div "INVOICE PREVIOUS INVOICES Create New Save Open Invoices" at bounding box center [466, 57] width 860 height 24
click at [123, 56] on link "PREVIOUS INVOICES" at bounding box center [135, 54] width 73 height 9
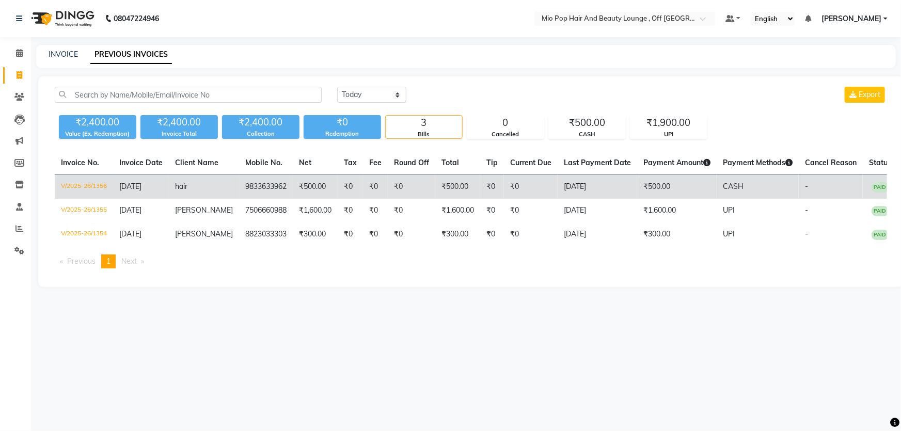
click at [402, 185] on td "₹0" at bounding box center [412, 187] width 48 height 24
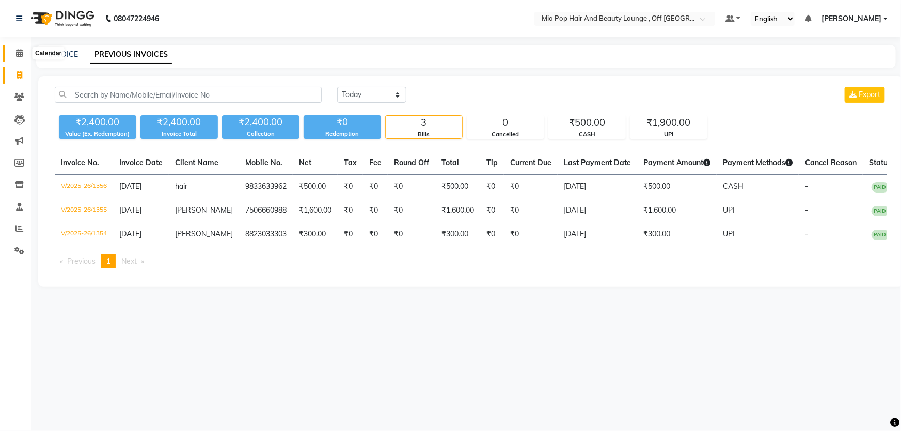
click at [15, 54] on span at bounding box center [19, 54] width 18 height 12
